Goal: Transaction & Acquisition: Purchase product/service

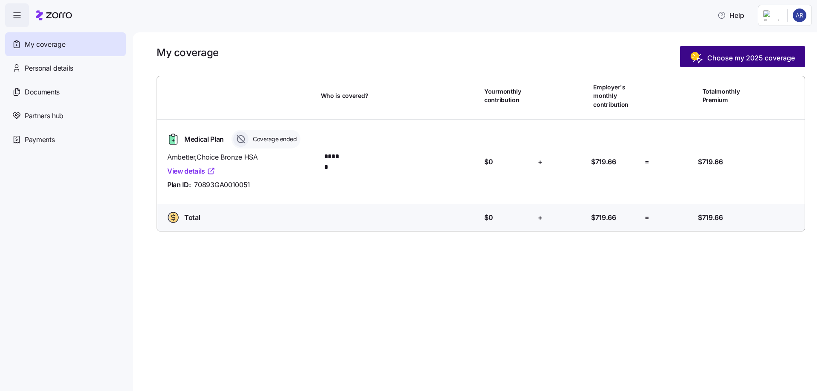
click at [757, 61] on span "Choose my 2025 coverage" at bounding box center [751, 58] width 88 height 10
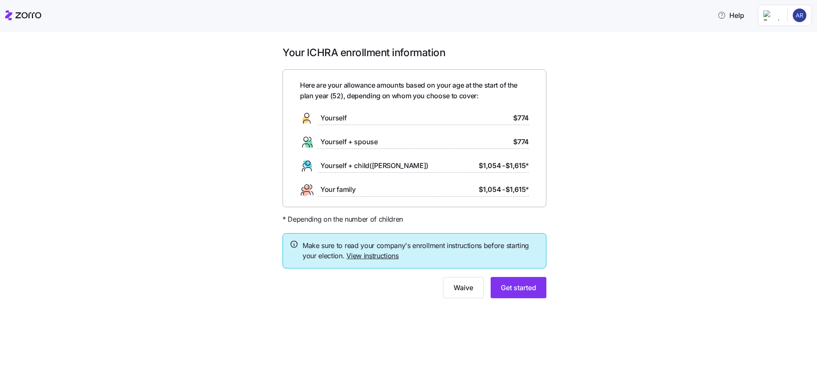
click at [362, 114] on div "Yourself $774" at bounding box center [414, 118] width 229 height 14
click at [518, 289] on span "Get started" at bounding box center [518, 287] width 35 height 10
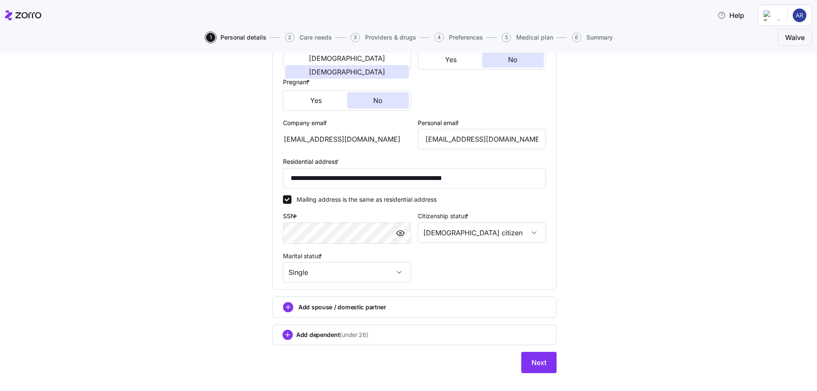
scroll to position [197, 0]
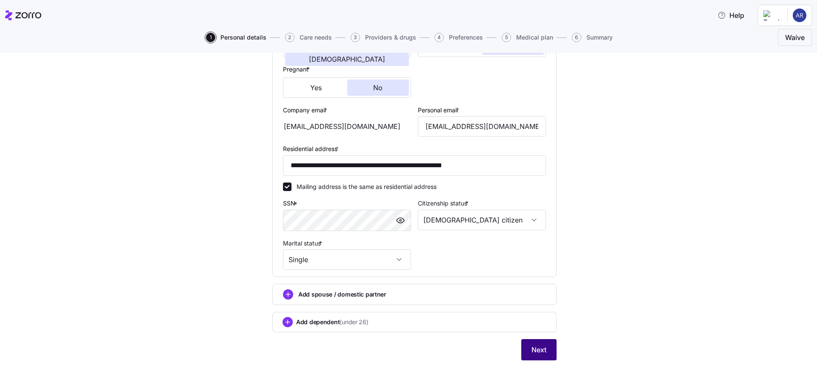
click at [532, 348] on span "Next" at bounding box center [538, 350] width 15 height 10
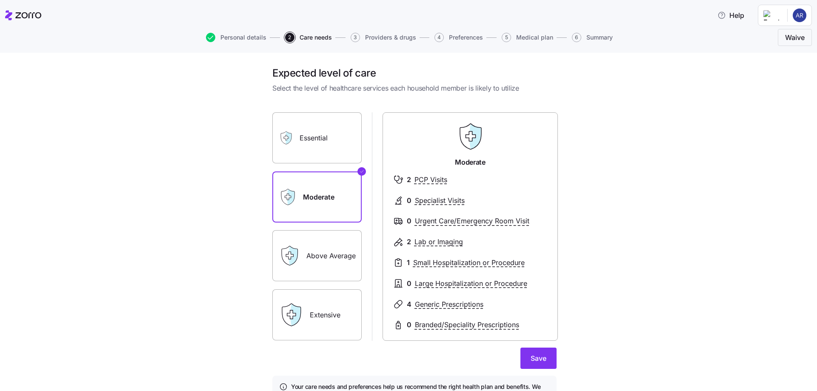
click at [288, 132] on icon at bounding box center [286, 138] width 14 height 14
click at [315, 142] on label "Essential" at bounding box center [316, 137] width 89 height 51
click at [0, 0] on input "Essential" at bounding box center [0, 0] width 0 height 0
click at [283, 181] on div "Moderate" at bounding box center [316, 196] width 89 height 51
click at [323, 202] on label "Moderate" at bounding box center [316, 196] width 89 height 51
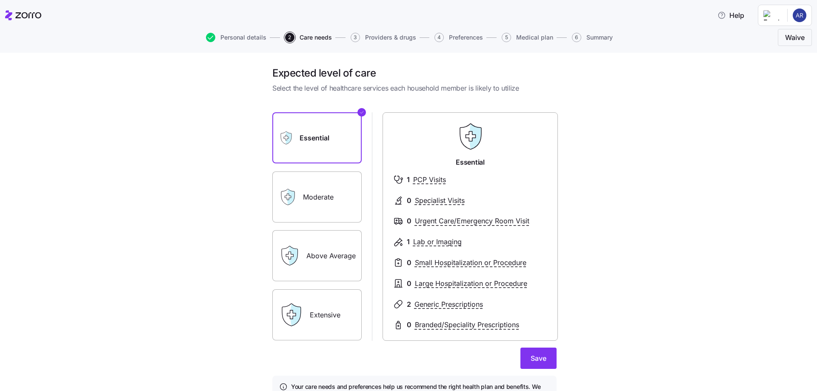
click at [0, 0] on input "Moderate" at bounding box center [0, 0] width 0 height 0
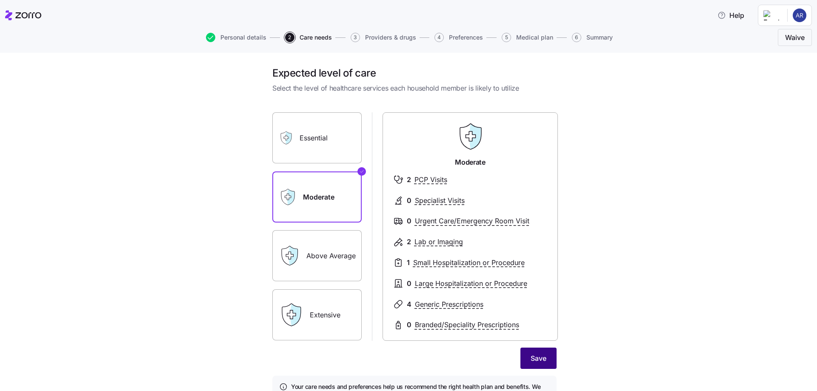
click at [533, 353] on button "Save" at bounding box center [538, 358] width 36 height 21
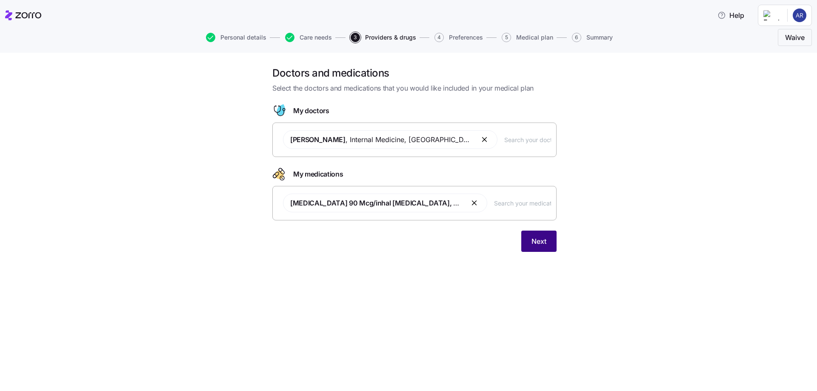
click at [544, 242] on span "Next" at bounding box center [538, 241] width 15 height 10
click at [504, 140] on input "text" at bounding box center [527, 139] width 47 height 9
click at [480, 139] on button "button" at bounding box center [485, 139] width 10 height 10
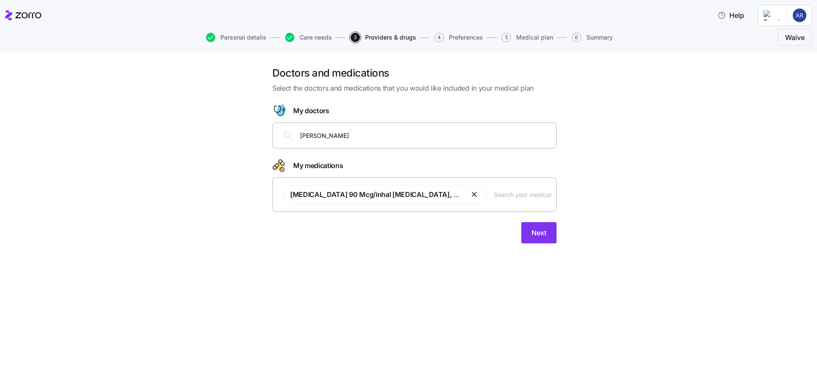
type input "[PERSON_NAME]"
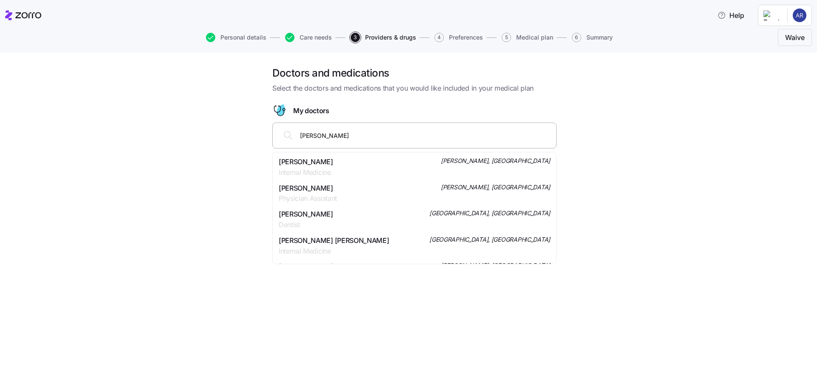
click at [345, 165] on div "[PERSON_NAME] Internal Medicine [GEOGRAPHIC_DATA], [GEOGRAPHIC_DATA]" at bounding box center [414, 167] width 271 height 21
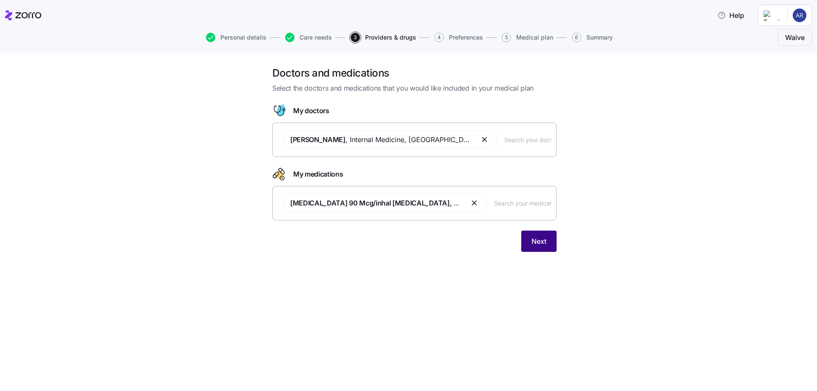
click at [535, 240] on span "Next" at bounding box center [538, 241] width 15 height 10
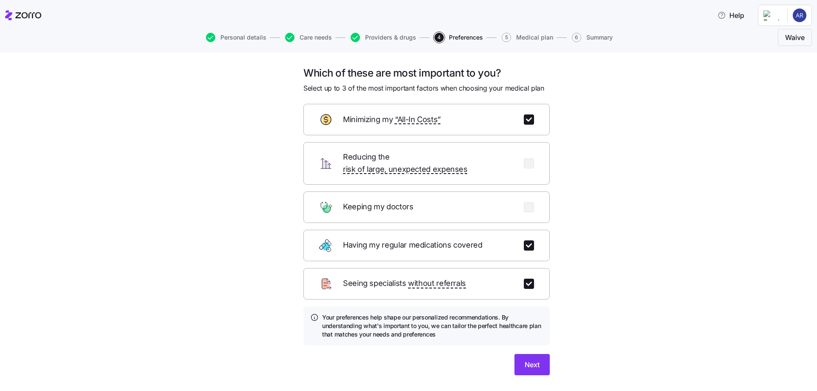
click at [531, 234] on div "Having my regular medications covered" at bounding box center [426, 245] width 246 height 31
click at [525, 240] on input "checkbox" at bounding box center [529, 245] width 10 height 10
checkbox input "false"
click at [527, 158] on input "checkbox" at bounding box center [529, 163] width 10 height 10
checkbox input "true"
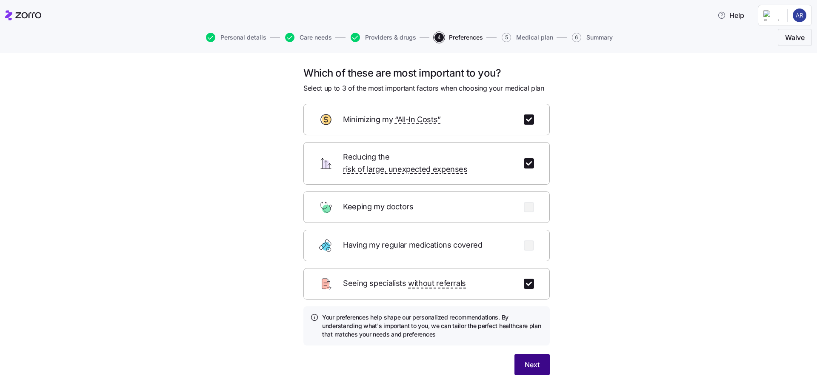
click at [533, 359] on button "Next" at bounding box center [531, 364] width 35 height 21
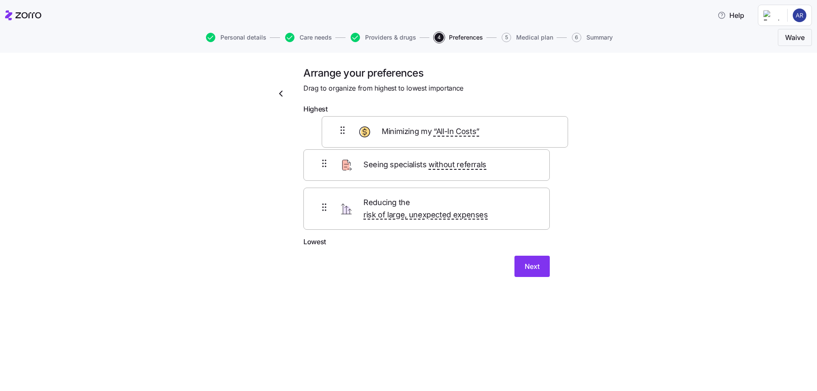
drag, startPoint x: 421, startPoint y: 180, endPoint x: 441, endPoint y: 141, distance: 44.5
click at [441, 141] on div "Seeing specialists without referrals Minimizing my “All-In Costs” Reducing the …" at bounding box center [426, 177] width 246 height 119
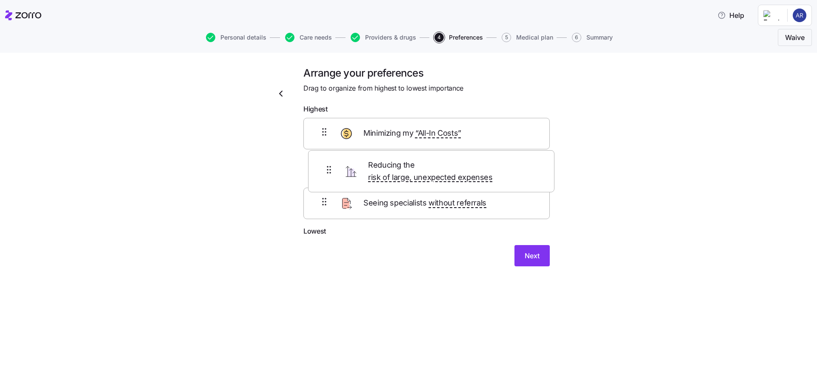
drag, startPoint x: 421, startPoint y: 220, endPoint x: 428, endPoint y: 174, distance: 46.4
click at [428, 174] on div "Minimizing my “All-In Costs” Seeing specialists without referrals Reducing the …" at bounding box center [426, 172] width 246 height 108
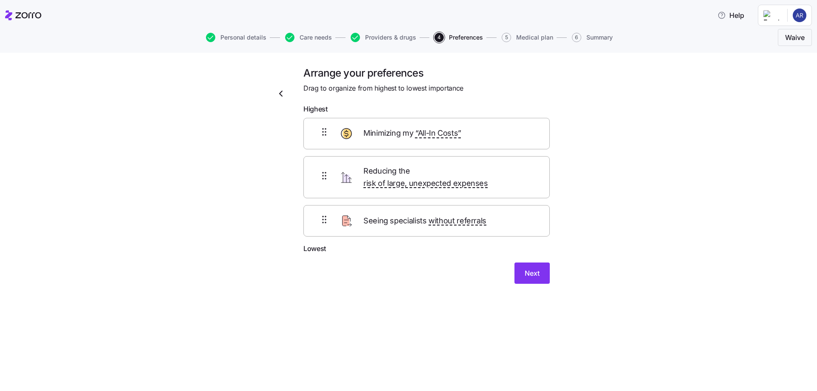
drag, startPoint x: 523, startPoint y: 259, endPoint x: 510, endPoint y: 265, distance: 14.3
click at [523, 262] on button "Next" at bounding box center [531, 272] width 35 height 21
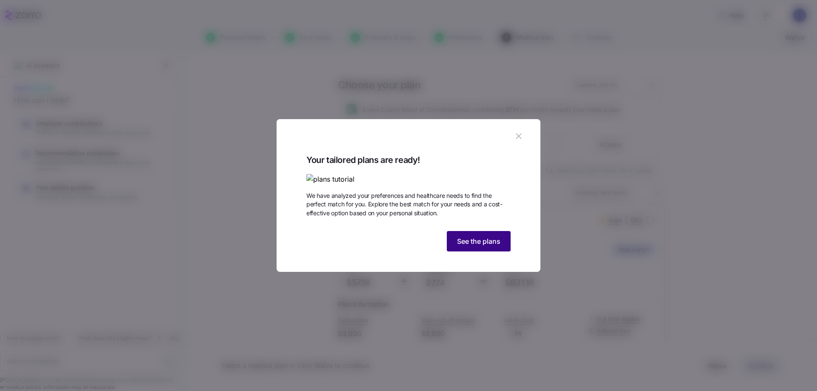
click at [472, 246] on span "See the plans" at bounding box center [478, 241] width 43 height 10
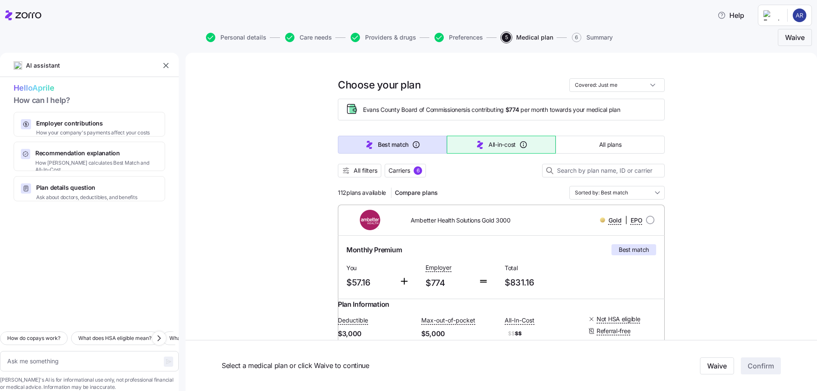
click at [478, 146] on icon "button" at bounding box center [480, 145] width 10 height 10
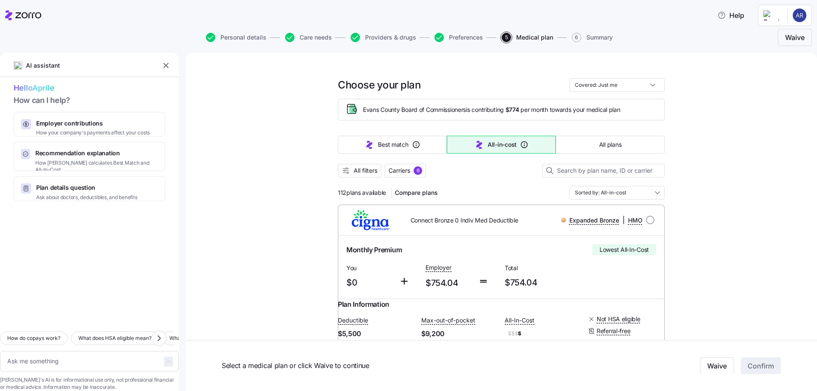
type textarea "x"
type input "Sorted by: All-in-cost"
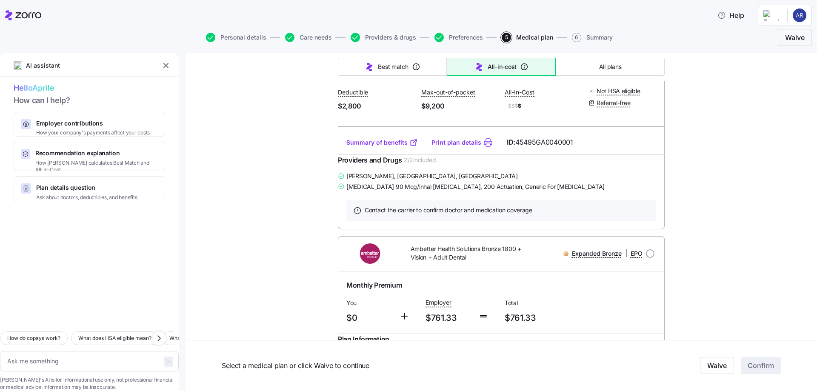
scroll to position [1378, 0]
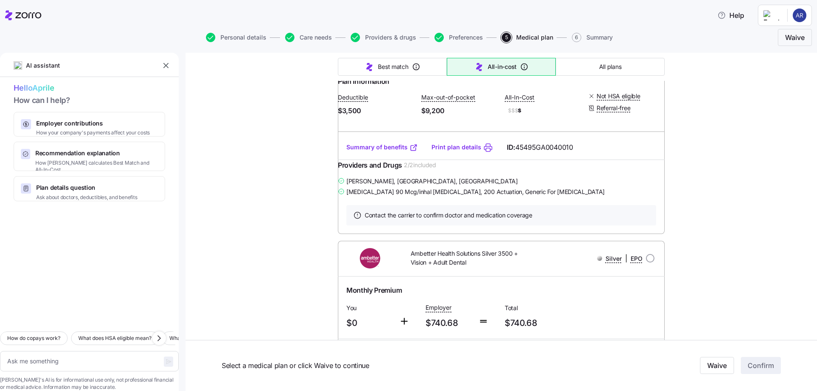
type textarea "x"
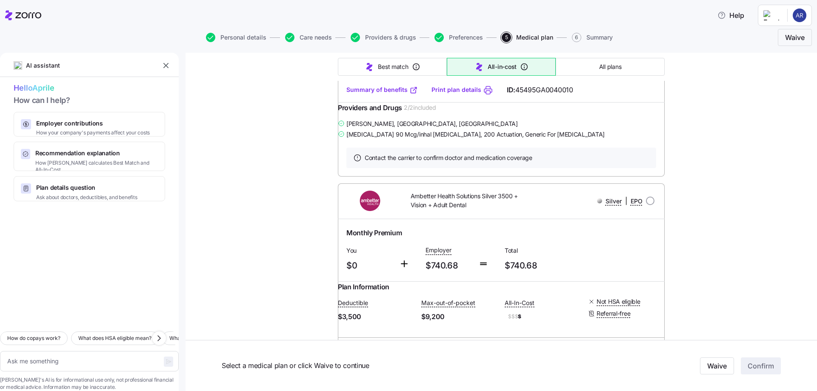
scroll to position [2399, 0]
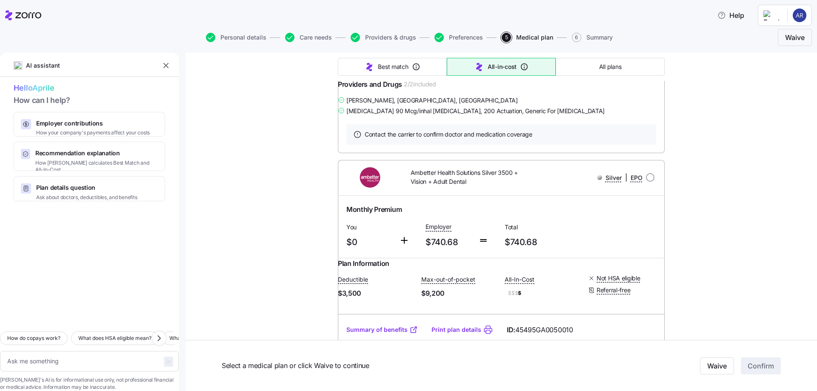
click at [380, 71] on link "Summary of benefits" at bounding box center [381, 66] width 71 height 9
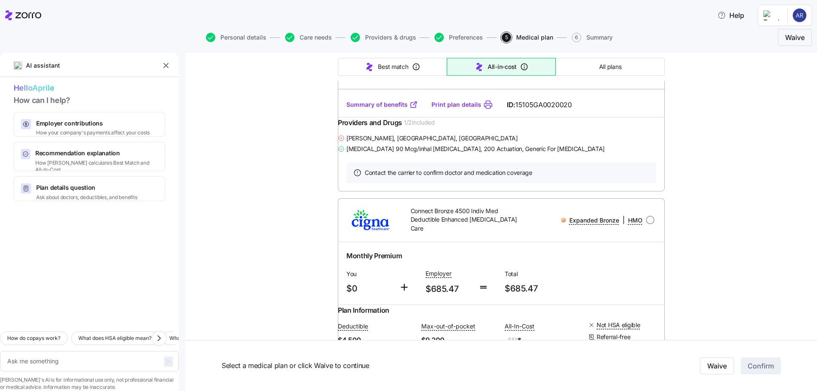
scroll to position [2910, 0]
